Goal: Task Accomplishment & Management: Use online tool/utility

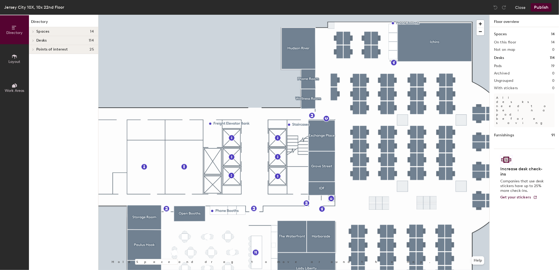
click at [21, 53] on button "Layout" at bounding box center [14, 58] width 29 height 29
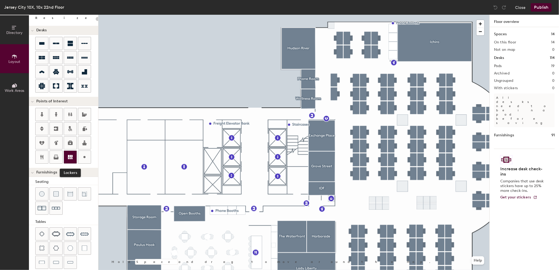
scroll to position [58, 0]
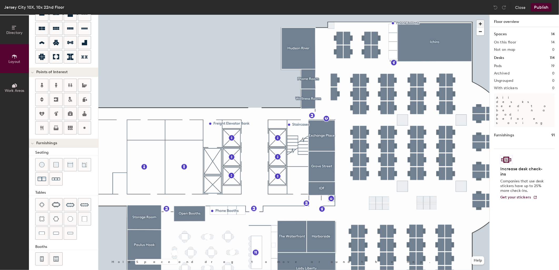
click at [479, 23] on span "button" at bounding box center [480, 24] width 8 height 8
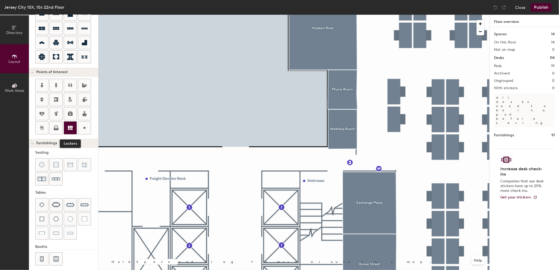
click at [70, 127] on icon at bounding box center [70, 128] width 5 height 4
click at [378, 106] on span "Done" at bounding box center [378, 105] width 16 height 9
click at [59, 161] on div at bounding box center [56, 164] width 13 height 13
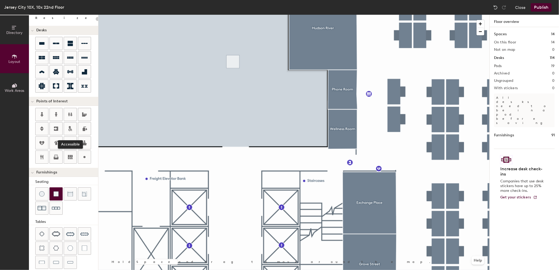
scroll to position [0, 0]
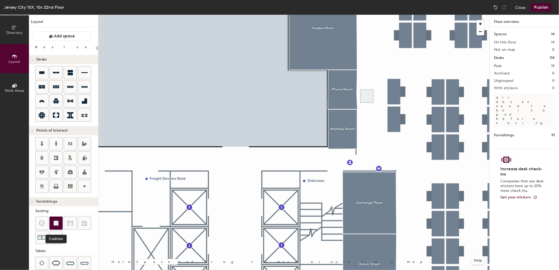
click at [57, 222] on img at bounding box center [55, 222] width 5 height 5
click at [50, 208] on div "Layout Add space Resize Desks Points of Interest Furnishings Seating Tables Boo…" at bounding box center [63, 142] width 69 height 255
click at [386, 107] on span "Delete" at bounding box center [387, 105] width 18 height 9
click at [67, 184] on icon at bounding box center [70, 186] width 6 height 6
click at [395, 117] on span "Done" at bounding box center [392, 116] width 16 height 9
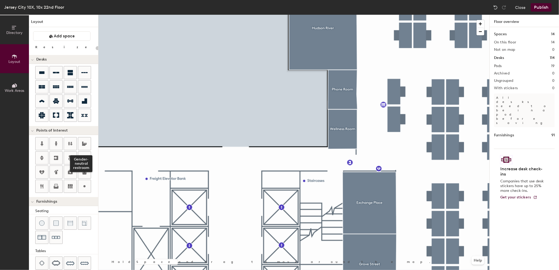
scroll to position [62, 0]
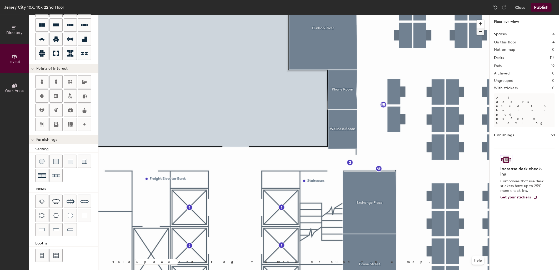
click at [480, 31] on span "button" at bounding box center [480, 31] width 8 height 7
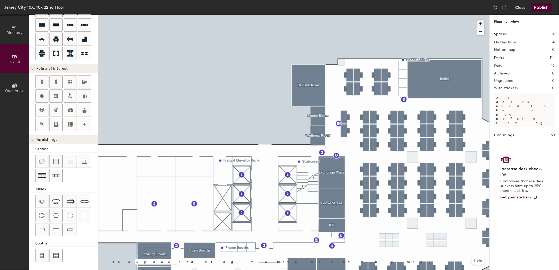
click at [479, 22] on span "button" at bounding box center [480, 24] width 8 height 8
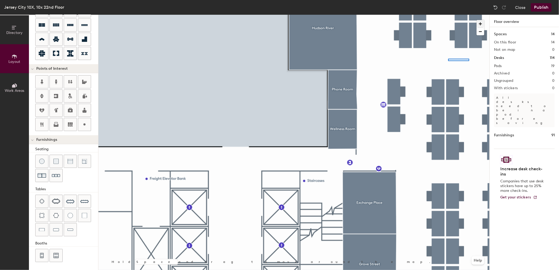
click at [448, 15] on div at bounding box center [293, 15] width 391 height 0
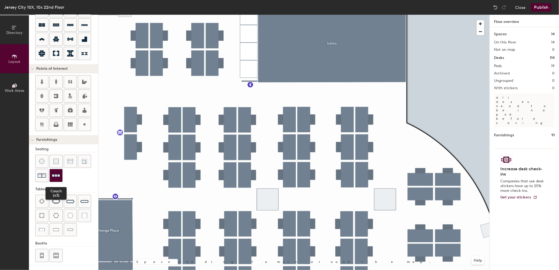
click at [56, 175] on img at bounding box center [56, 176] width 8 height 8
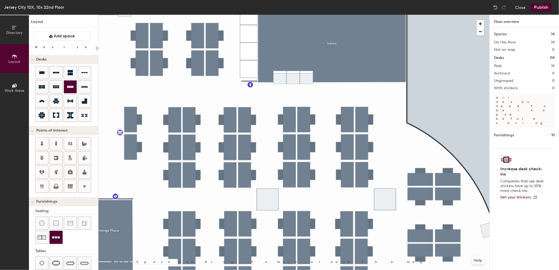
scroll to position [29, 0]
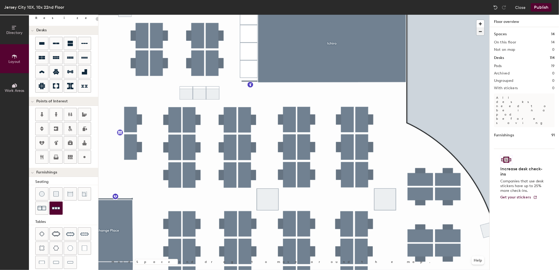
click at [479, 32] on span "button" at bounding box center [480, 31] width 8 height 7
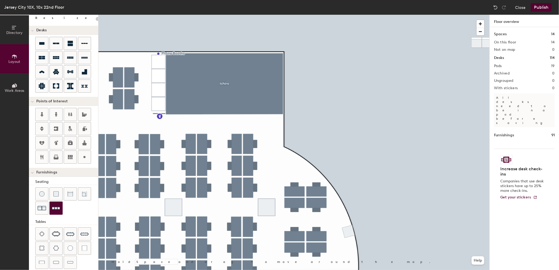
click at [541, 8] on button "Publish" at bounding box center [541, 7] width 21 height 8
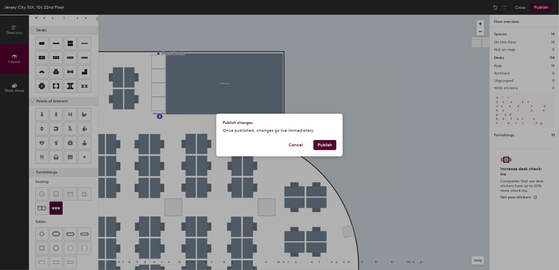
click at [330, 143] on button "Publish" at bounding box center [324, 145] width 23 height 10
type input "20"
